Goal: Transaction & Acquisition: Book appointment/travel/reservation

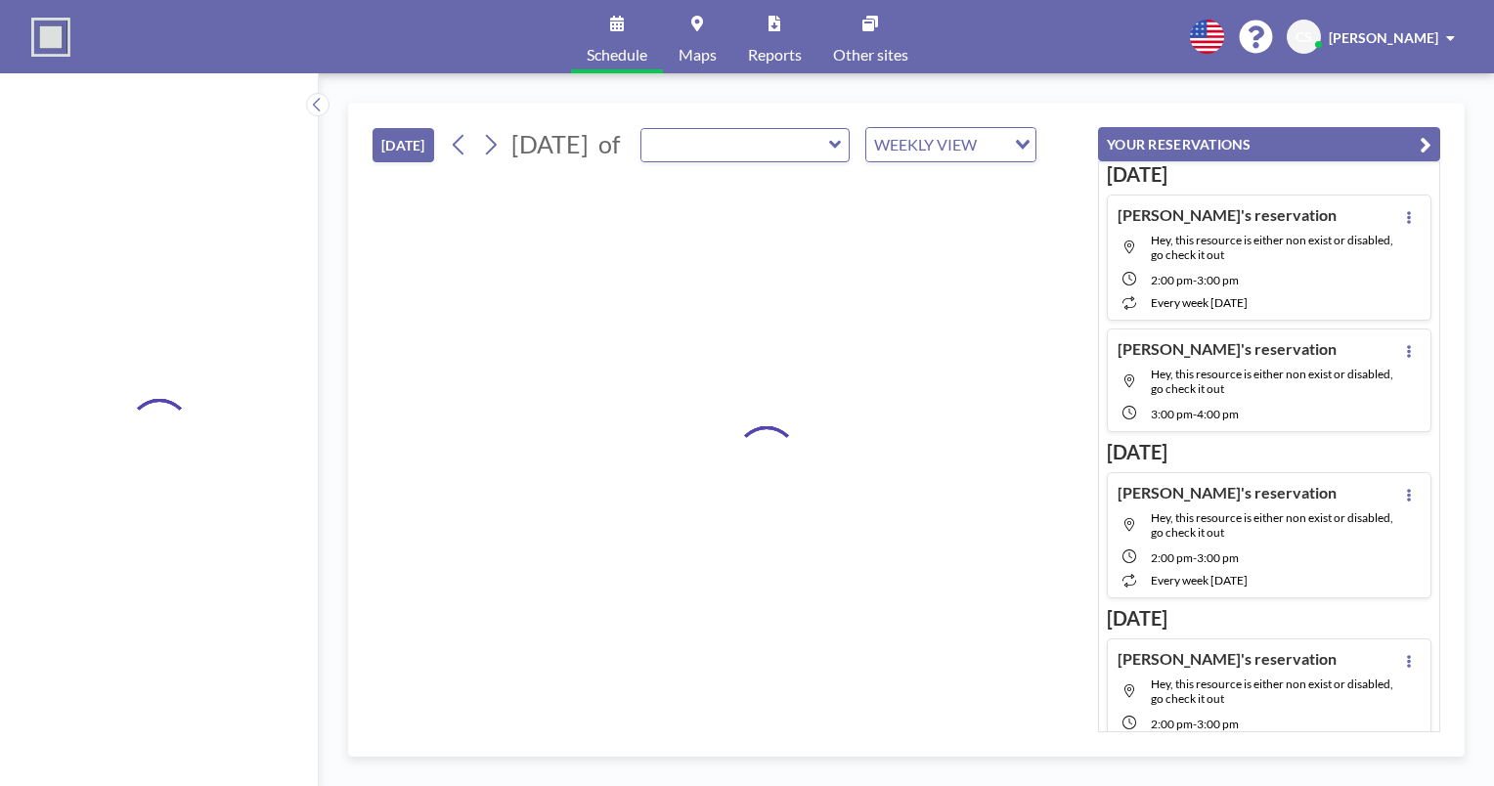
type input "[GEOGRAPHIC_DATA]"
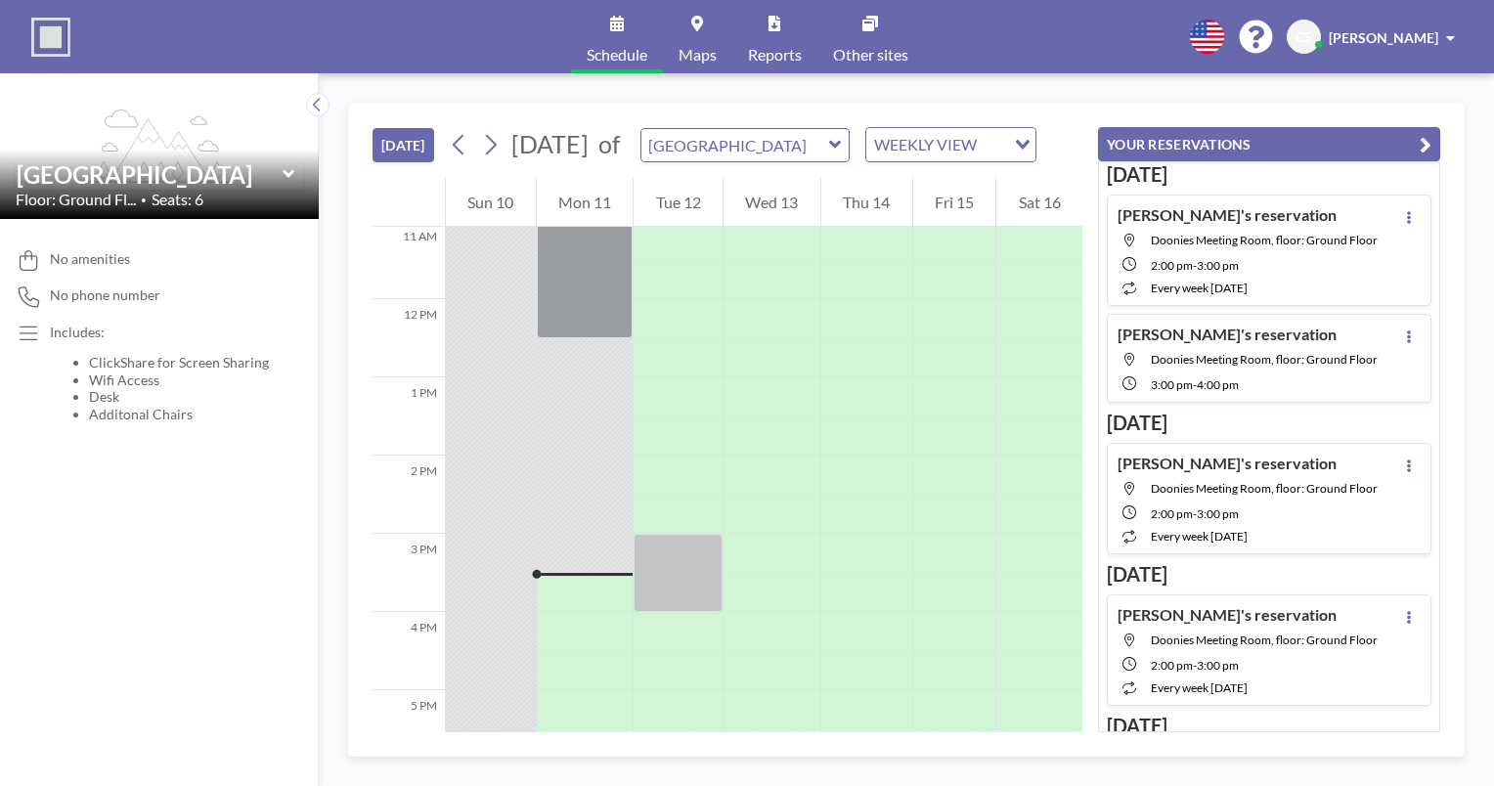
scroll to position [1173, 0]
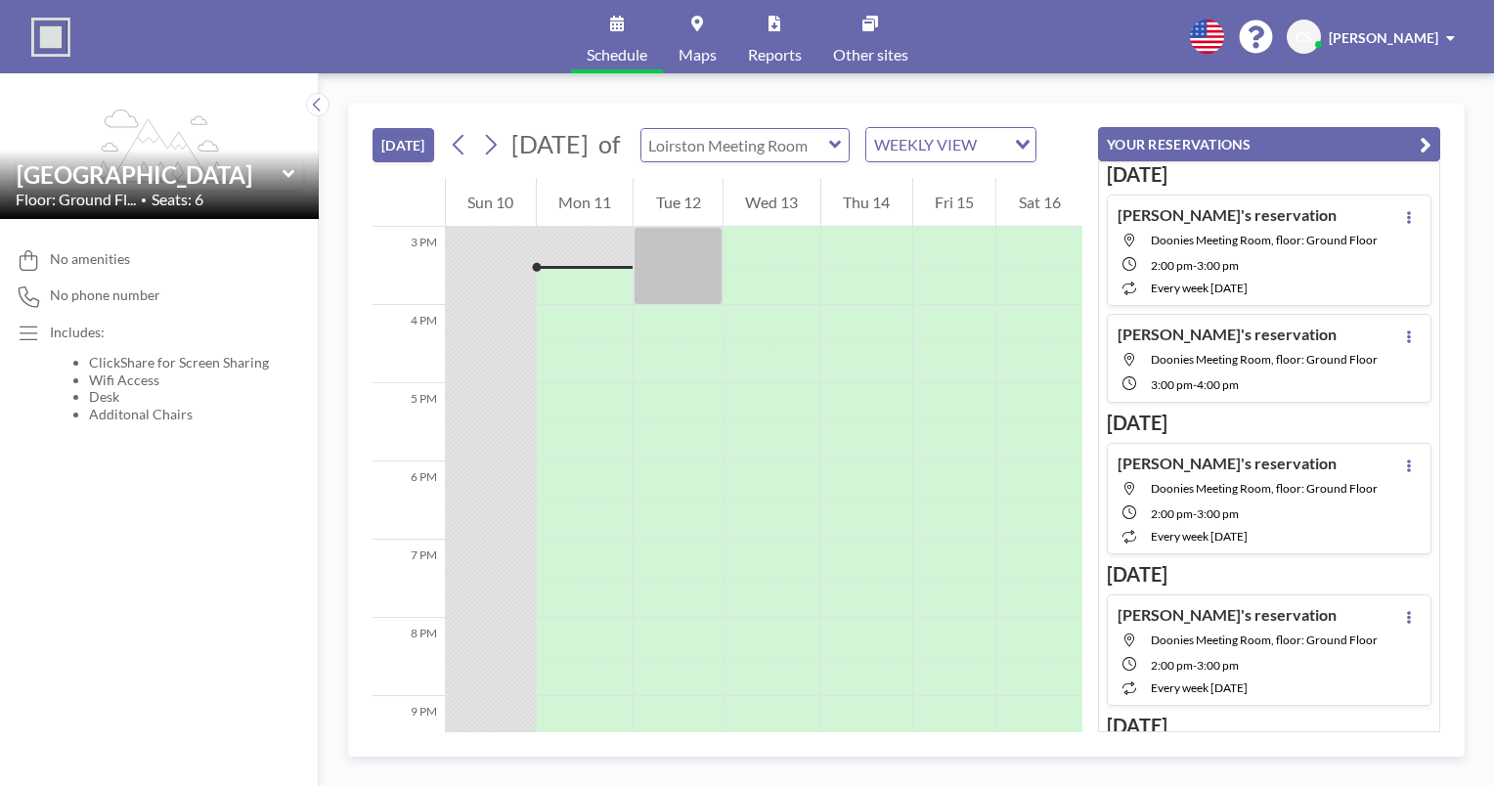
click at [763, 150] on input "text" at bounding box center [735, 145] width 188 height 32
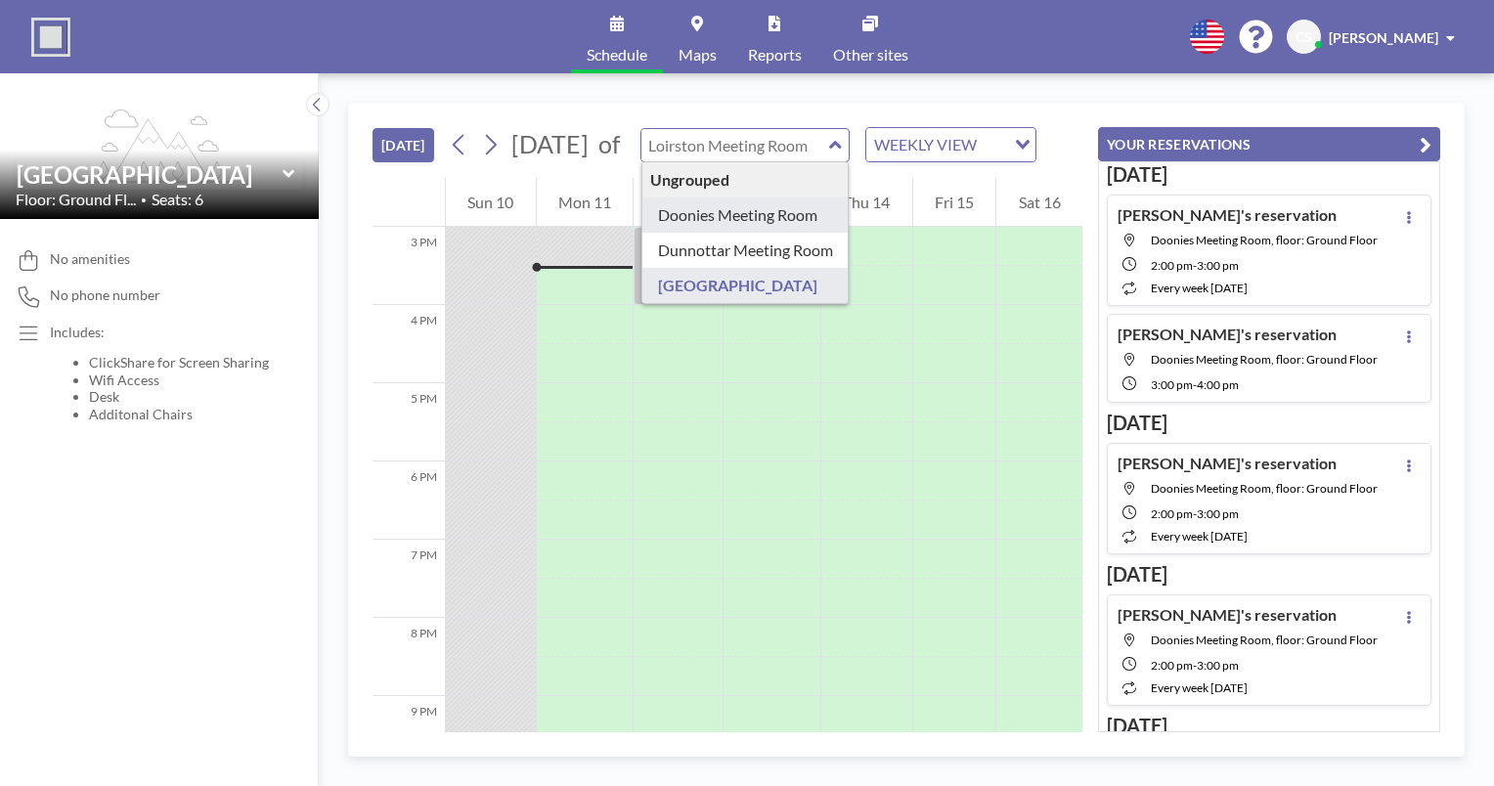
type input "Doonies Meeting Room"
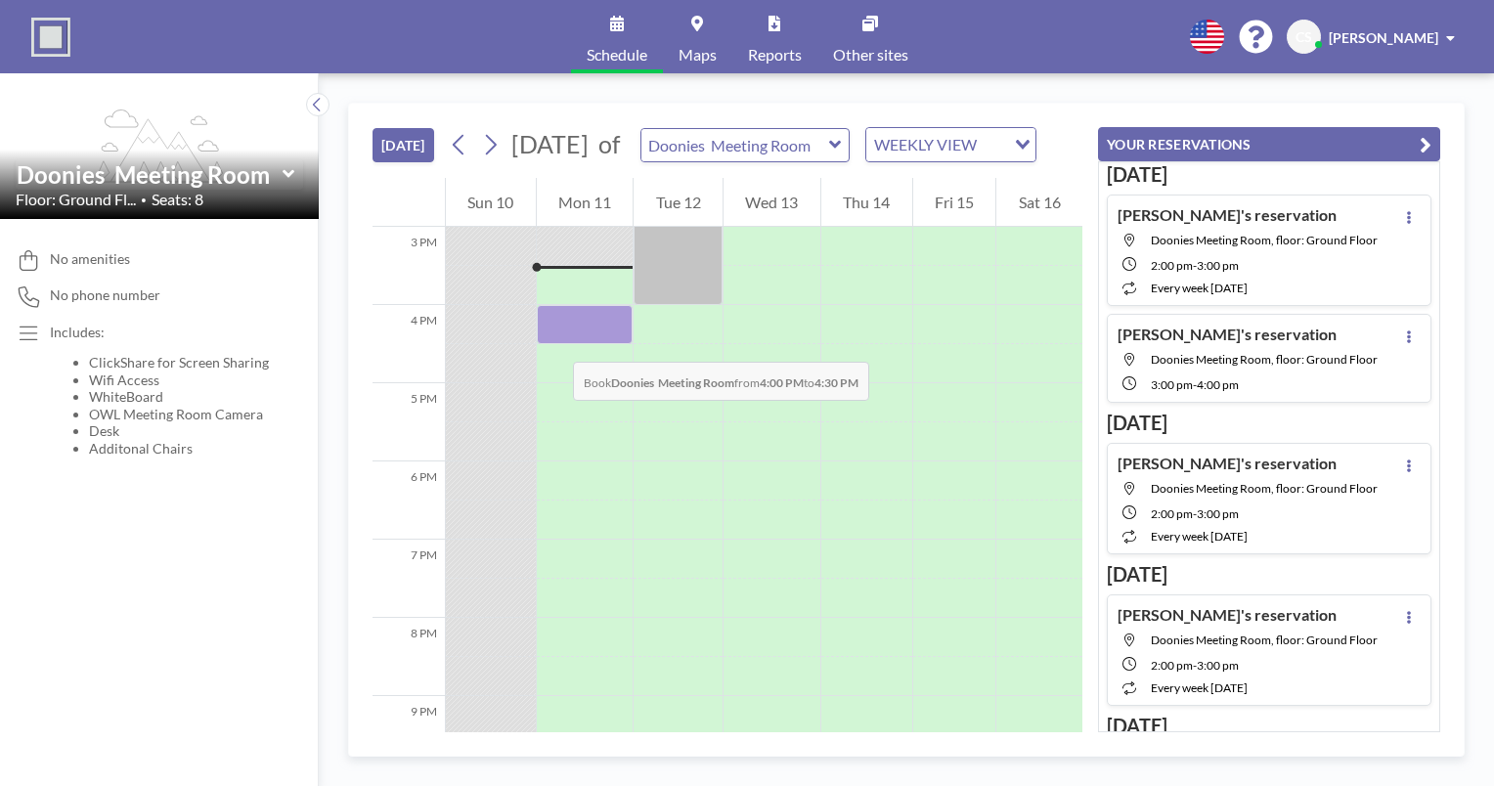
click at [553, 342] on div at bounding box center [585, 324] width 97 height 39
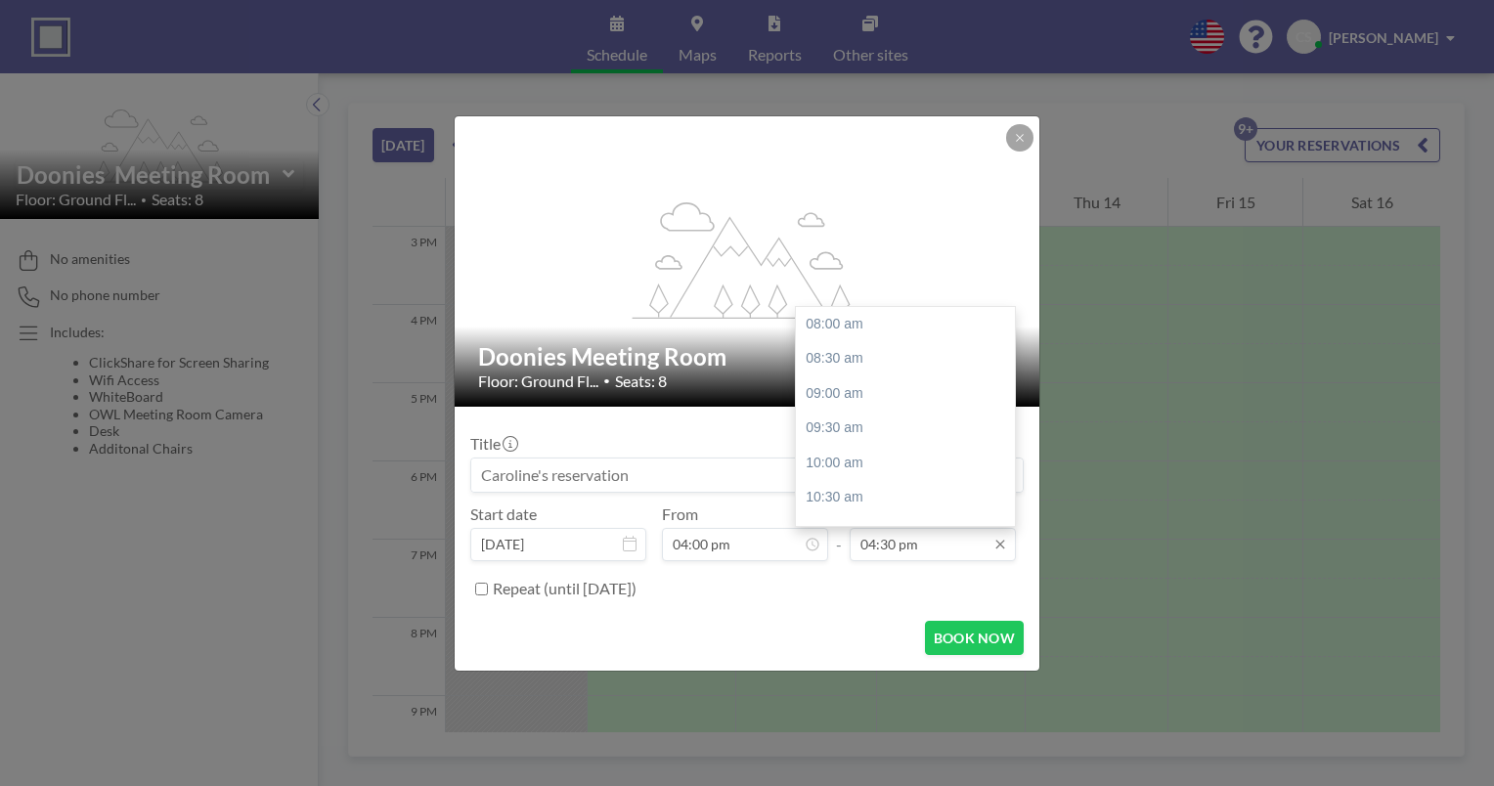
scroll to position [591, 0]
click at [876, 367] on div "05:00 pm" at bounding box center [910, 359] width 229 height 35
type input "05:00 pm"
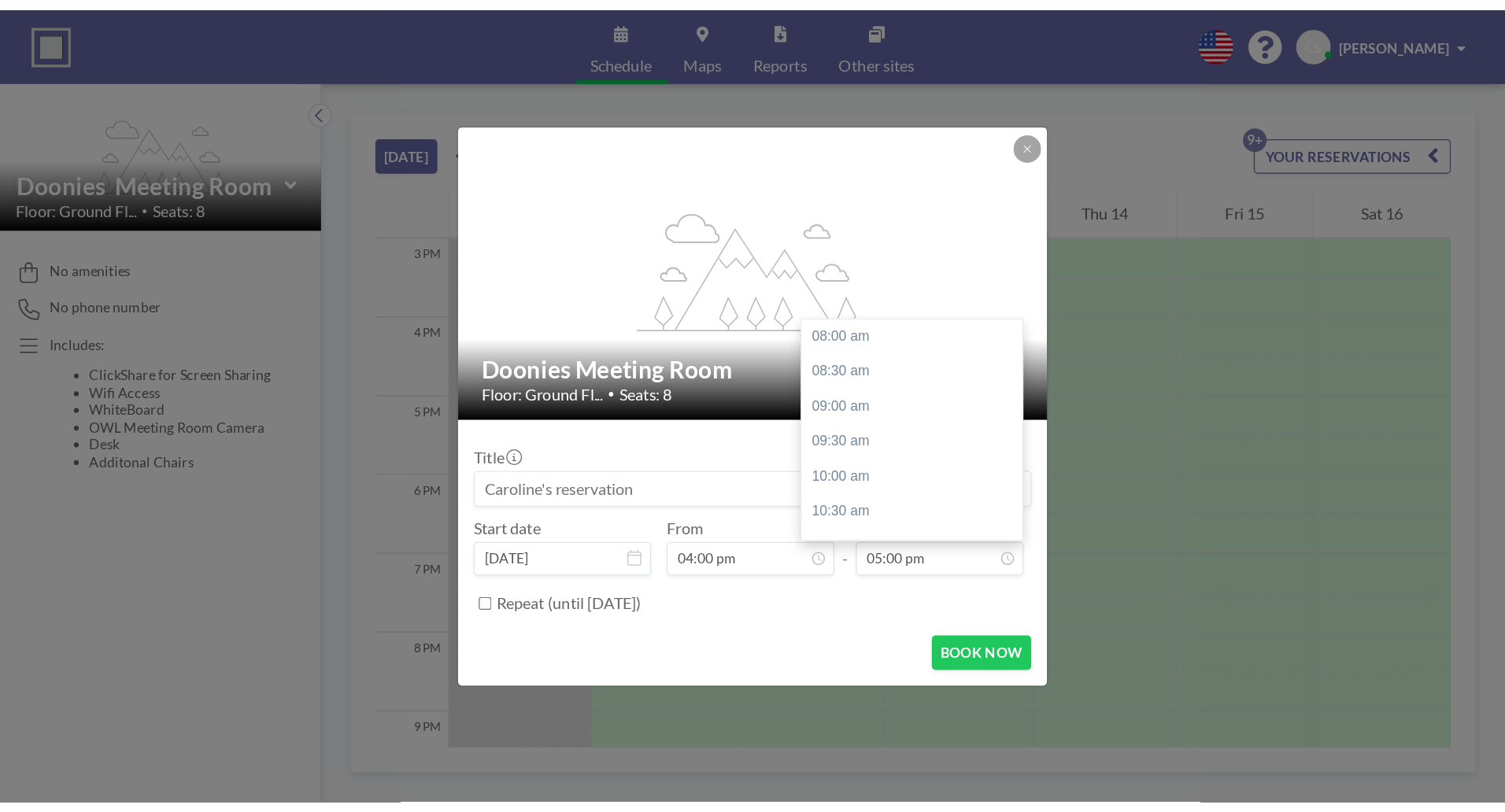
scroll to position [504, 0]
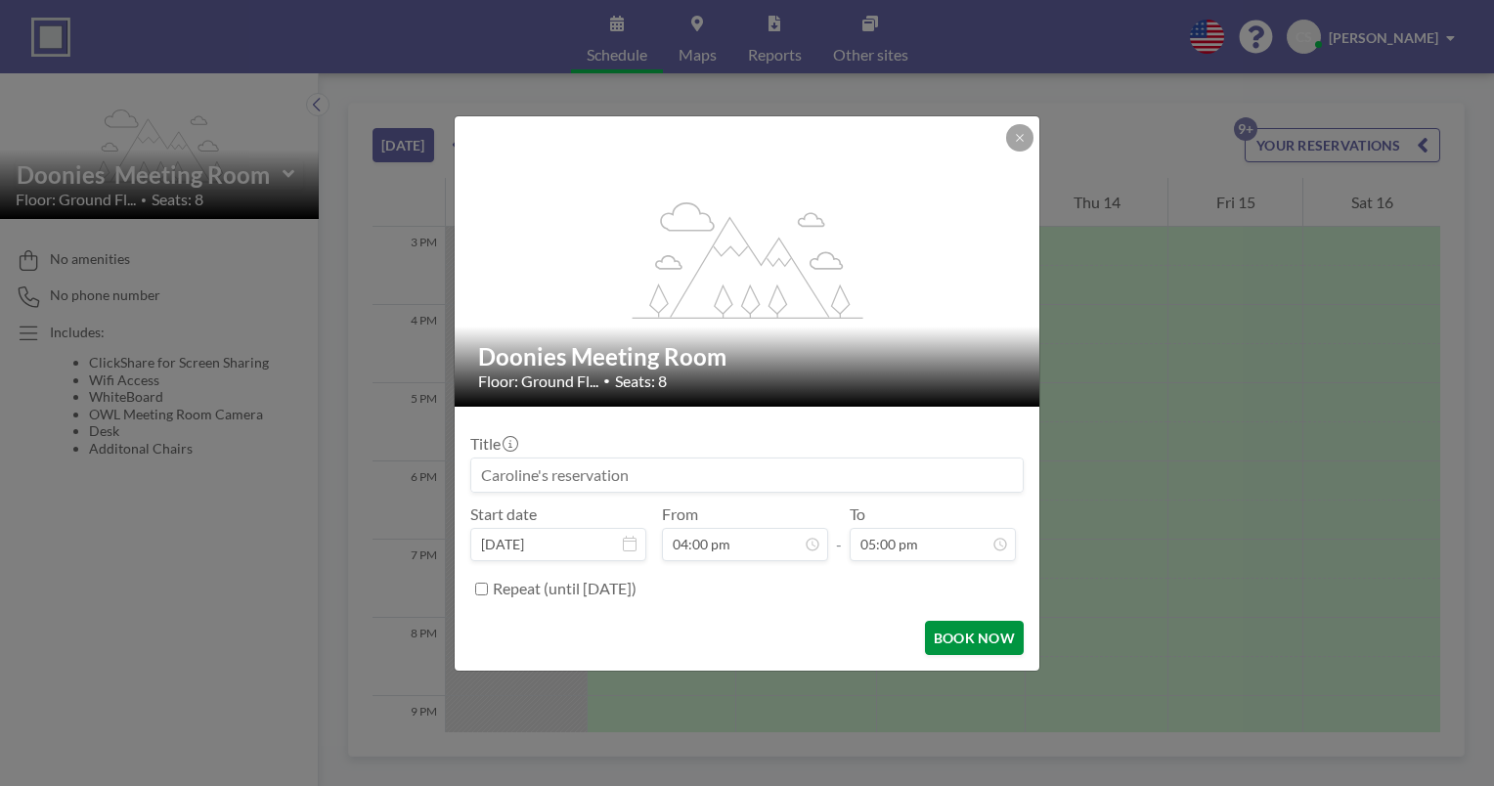
click at [965, 642] on button "BOOK NOW" at bounding box center [974, 638] width 99 height 34
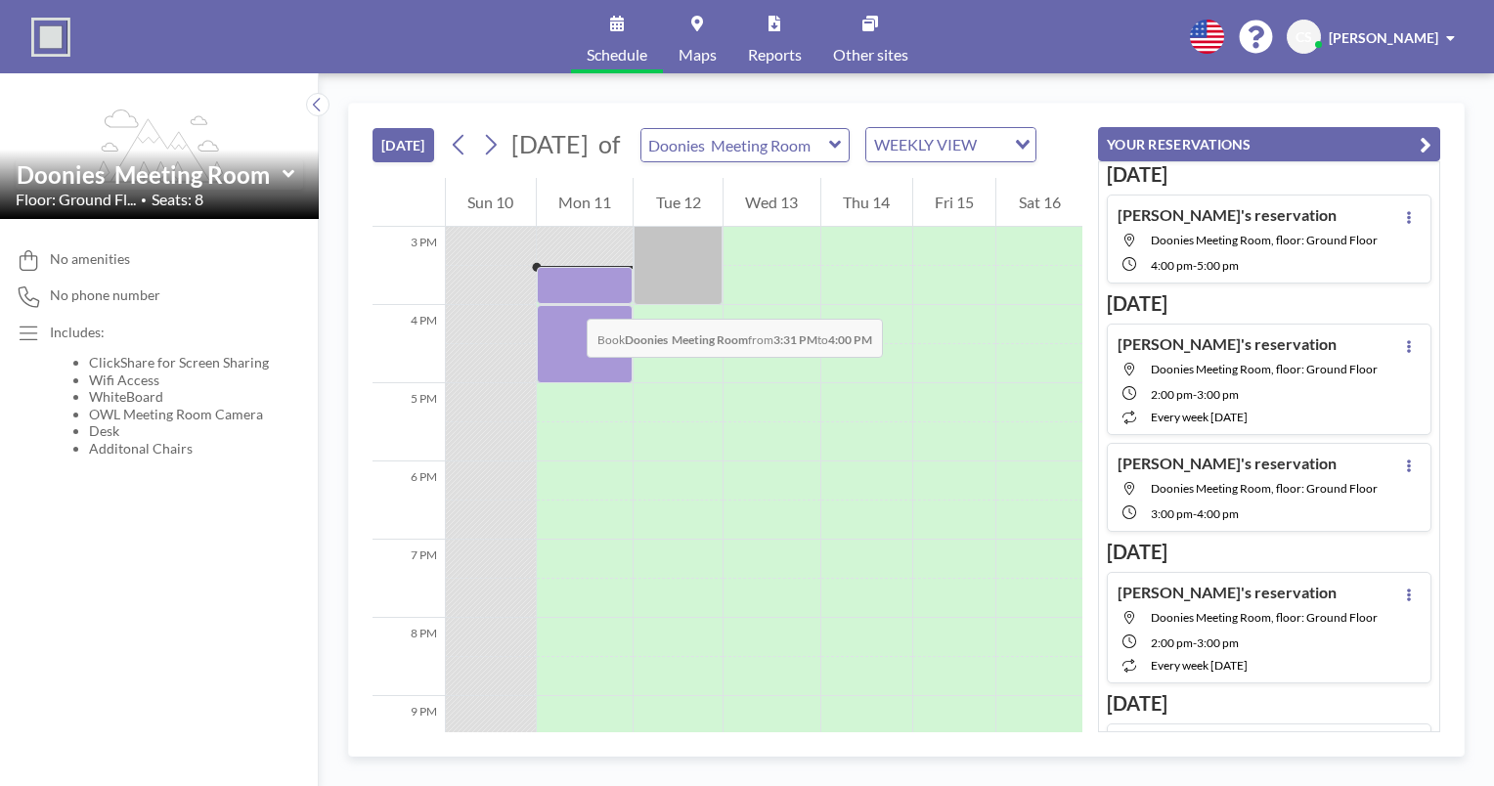
click at [567, 299] on div at bounding box center [585, 285] width 97 height 36
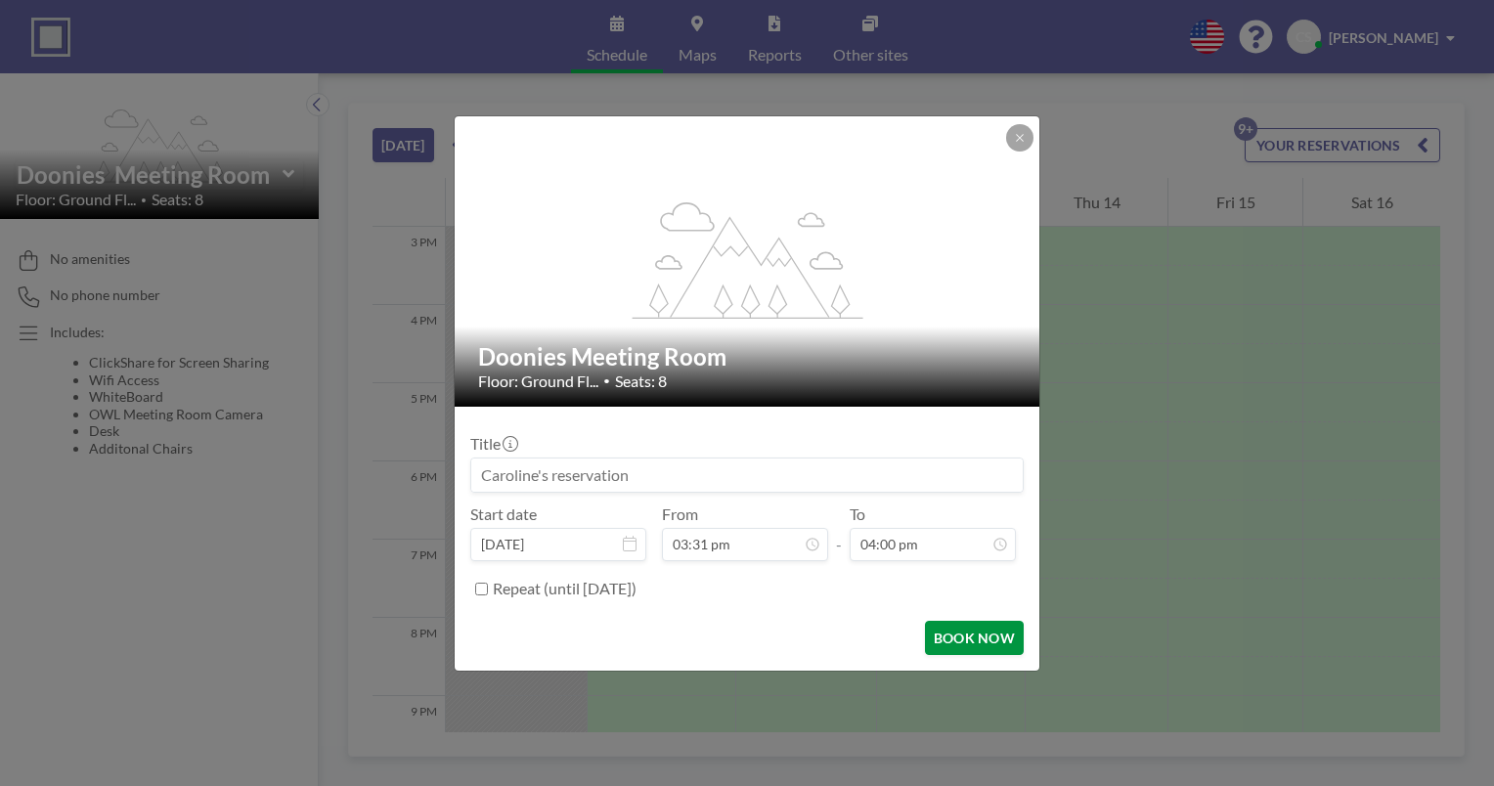
click at [950, 645] on button "BOOK NOW" at bounding box center [974, 638] width 99 height 34
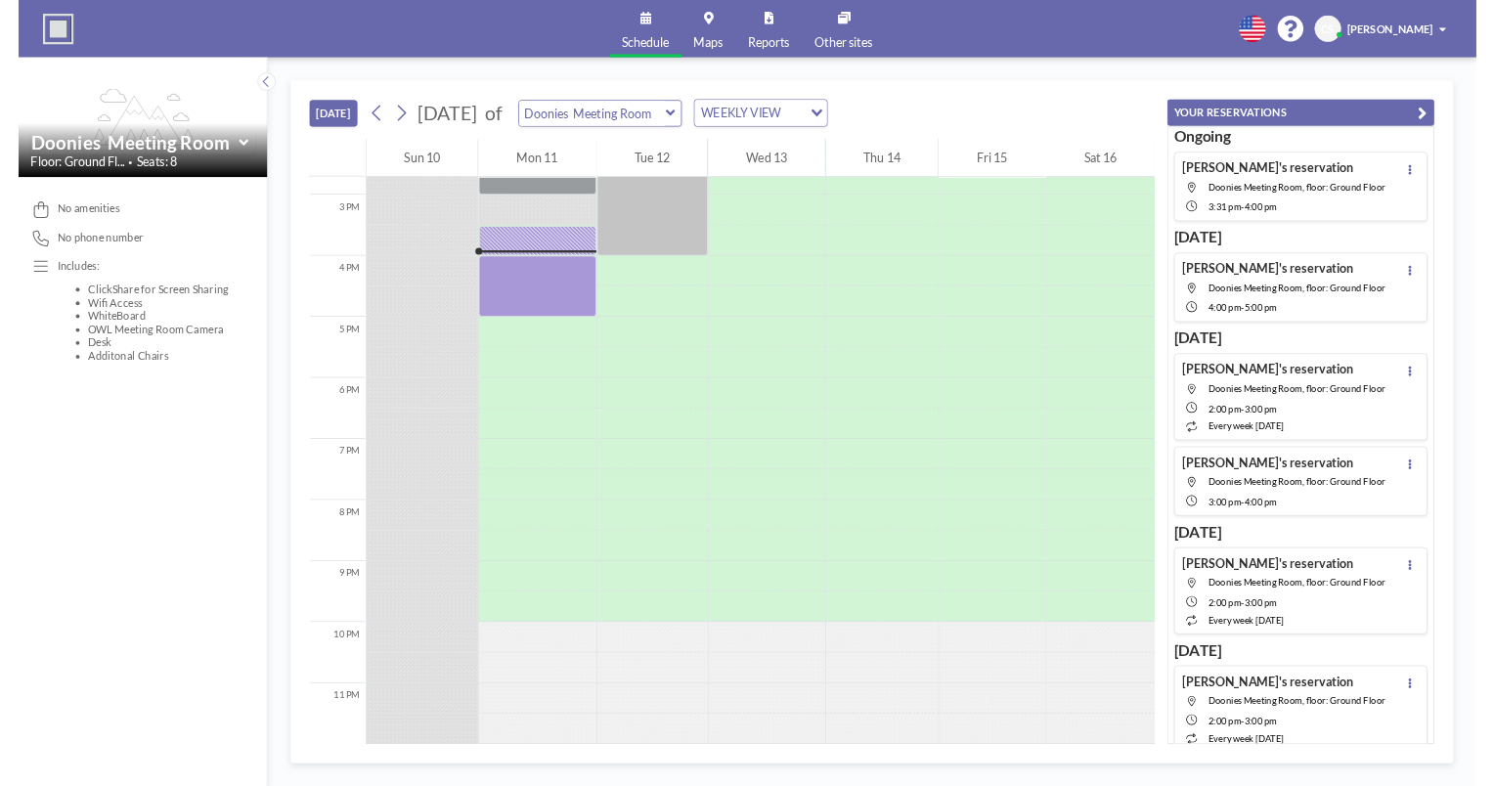
scroll to position [1160, 0]
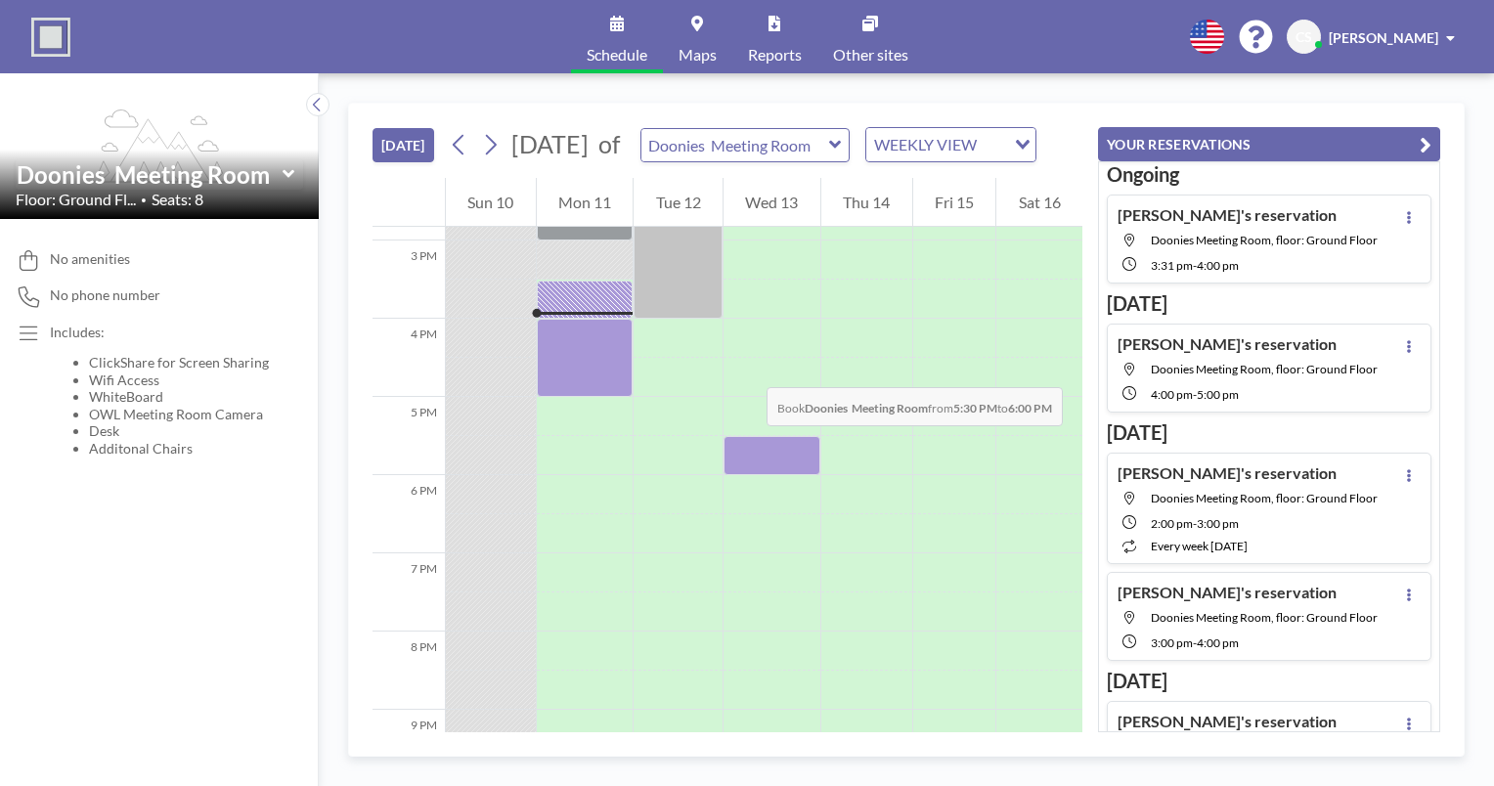
click at [747, 358] on div at bounding box center [772, 338] width 97 height 39
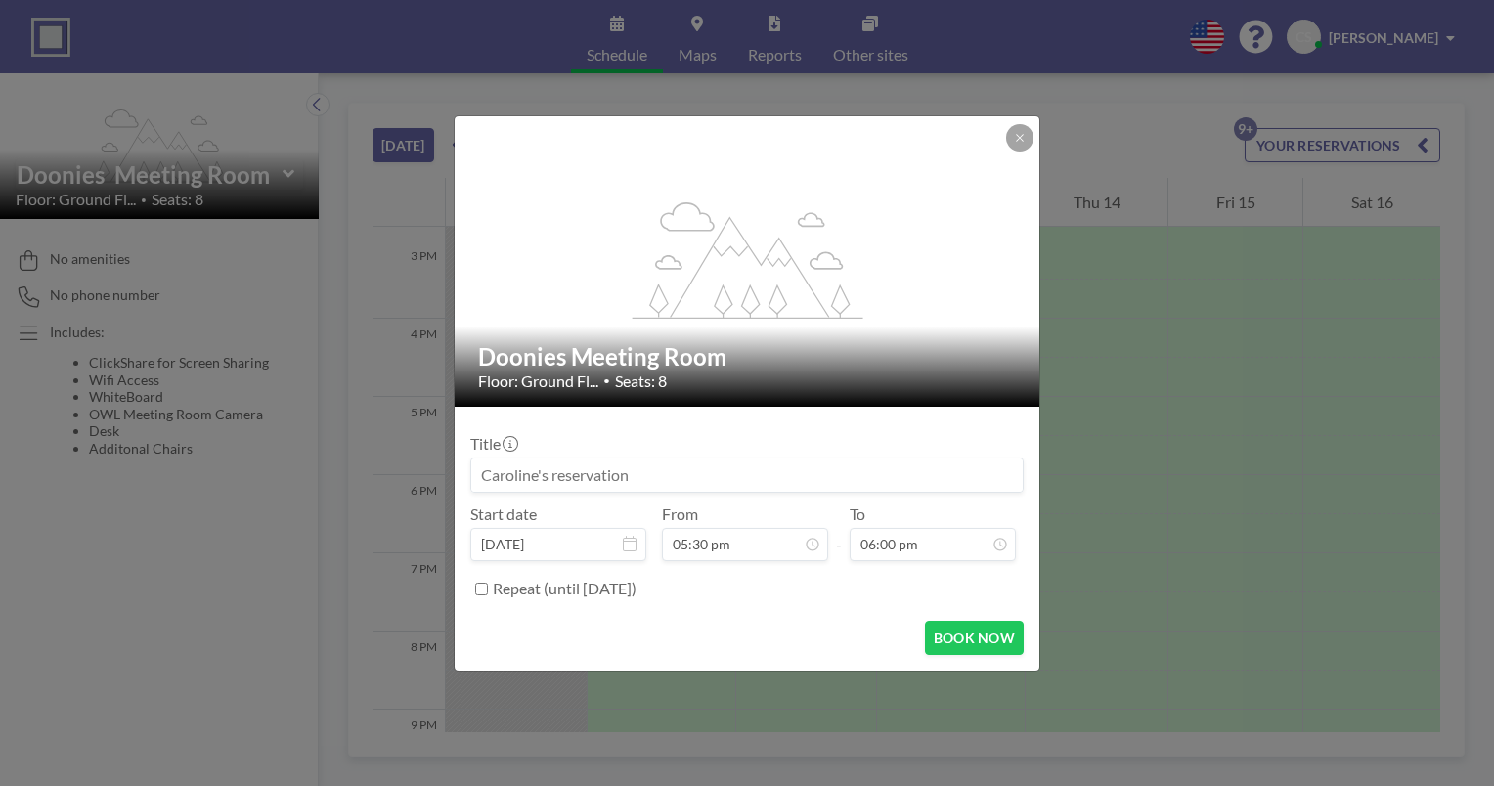
scroll to position [696, 0]
click at [1028, 134] on button at bounding box center [1019, 137] width 27 height 27
